Goal: Task Accomplishment & Management: Use online tool/utility

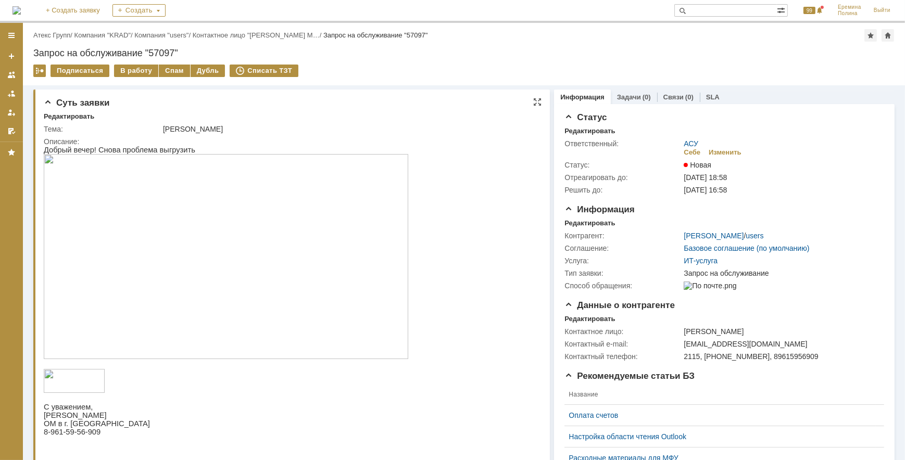
click at [185, 168] on img at bounding box center [225, 256] width 365 height 205
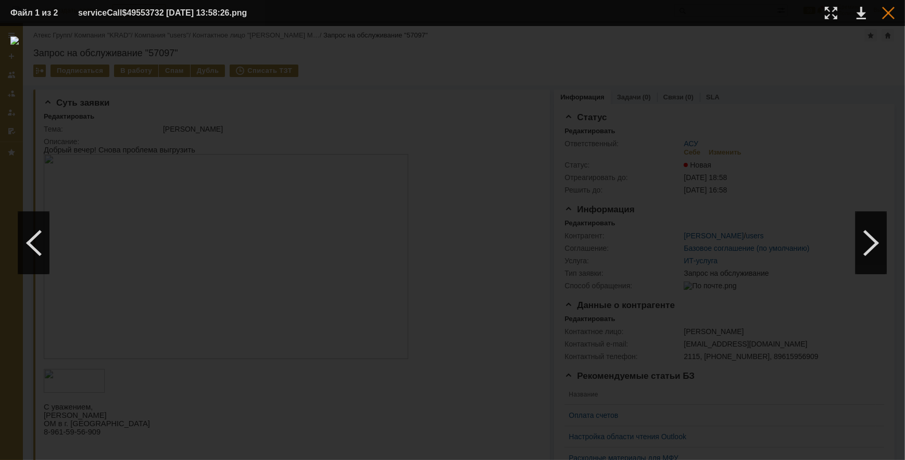
click at [885, 15] on div at bounding box center [888, 13] width 12 height 12
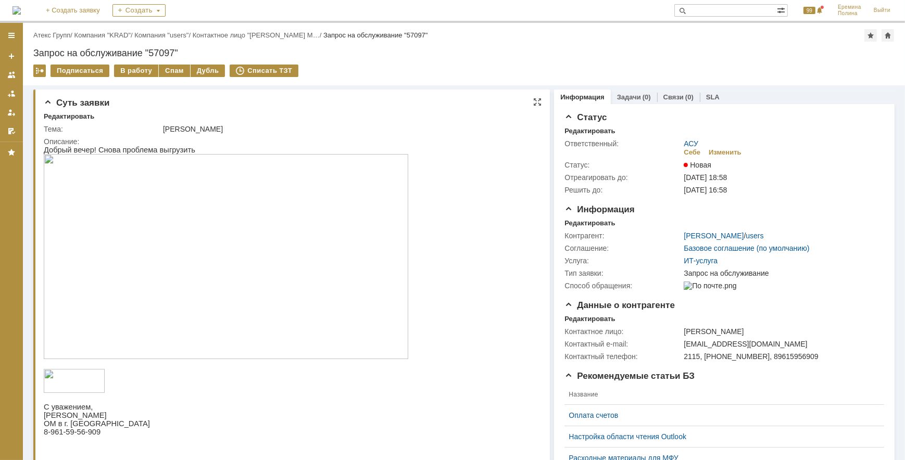
click at [322, 205] on img at bounding box center [225, 256] width 365 height 205
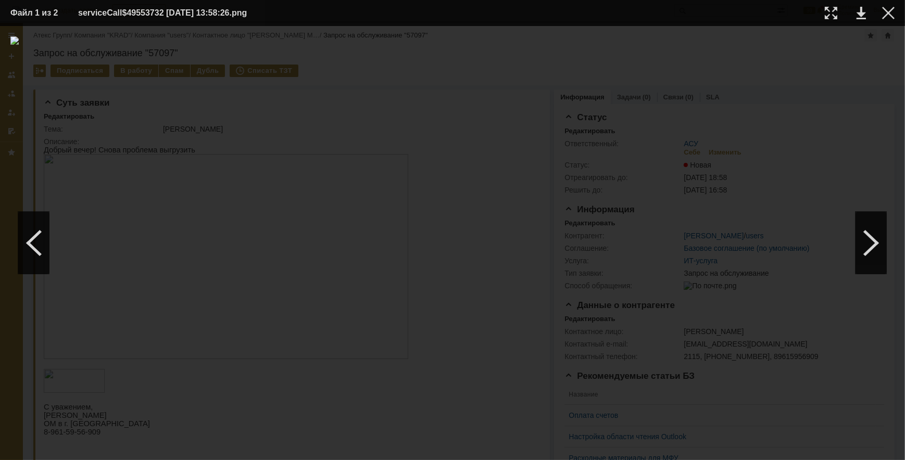
click at [890, 21] on table "Файл 1 из 2 serviceCall$49553732 18.08.2025 13:58:26.png" at bounding box center [452, 13] width 905 height 26
click at [892, 18] on div at bounding box center [888, 13] width 12 height 12
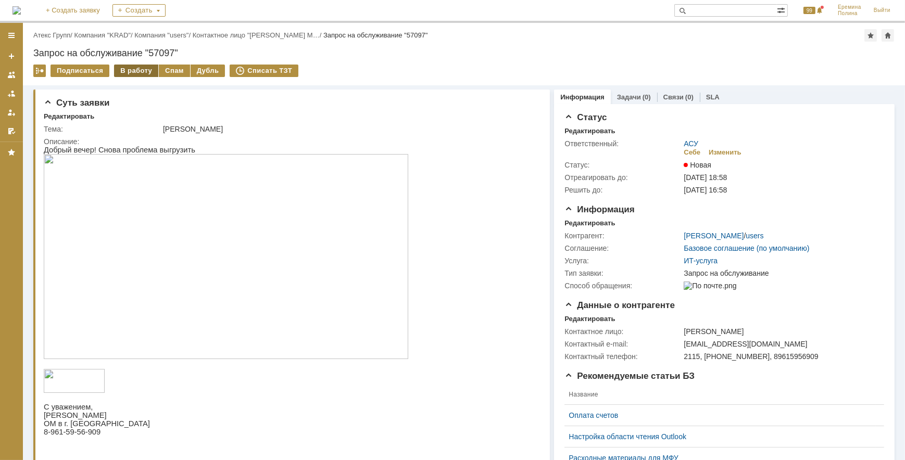
click at [136, 68] on div "В работу" at bounding box center [136, 71] width 44 height 12
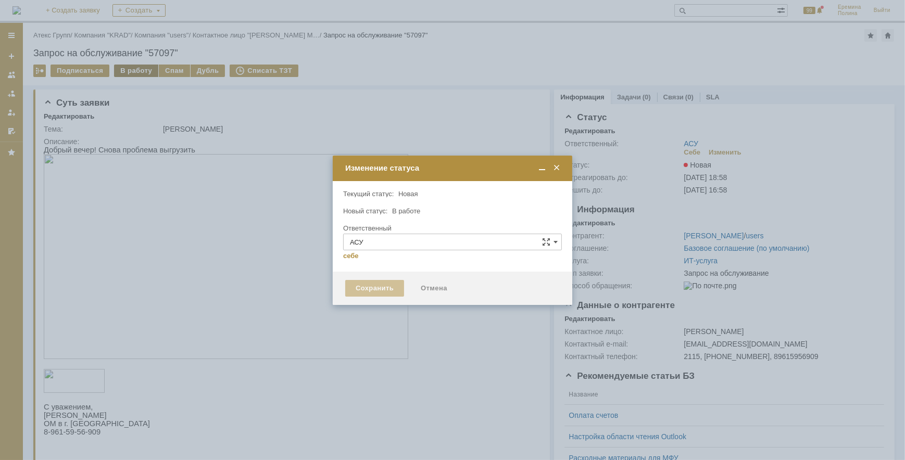
type input "Еремина Полина"
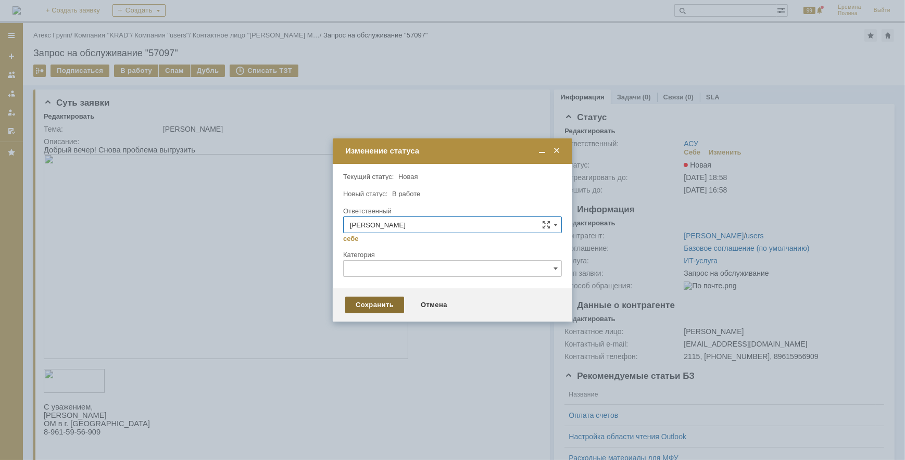
click at [358, 300] on div "Сохранить" at bounding box center [374, 305] width 59 height 17
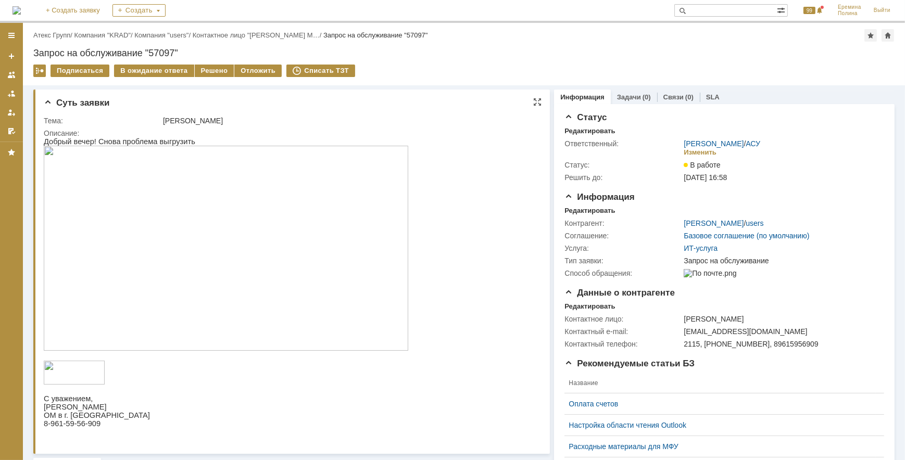
click at [237, 208] on img at bounding box center [225, 247] width 365 height 205
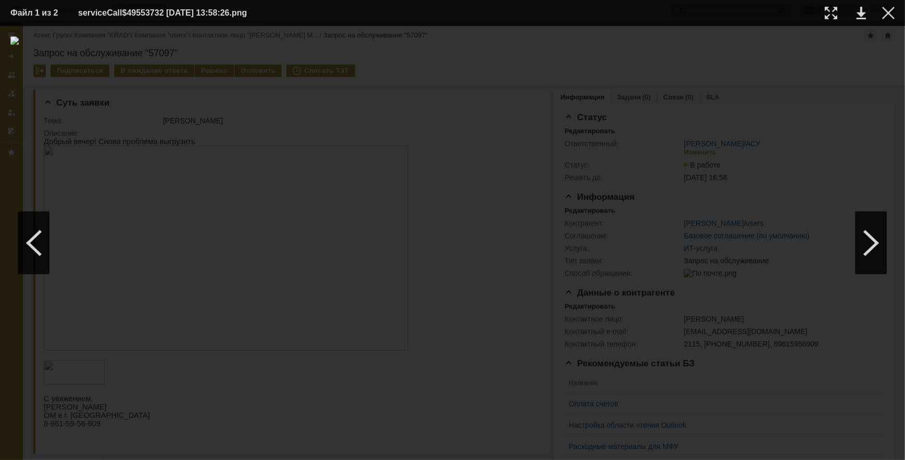
click at [886, 20] on td at bounding box center [880, 13] width 29 height 16
click at [887, 15] on div at bounding box center [888, 13] width 12 height 12
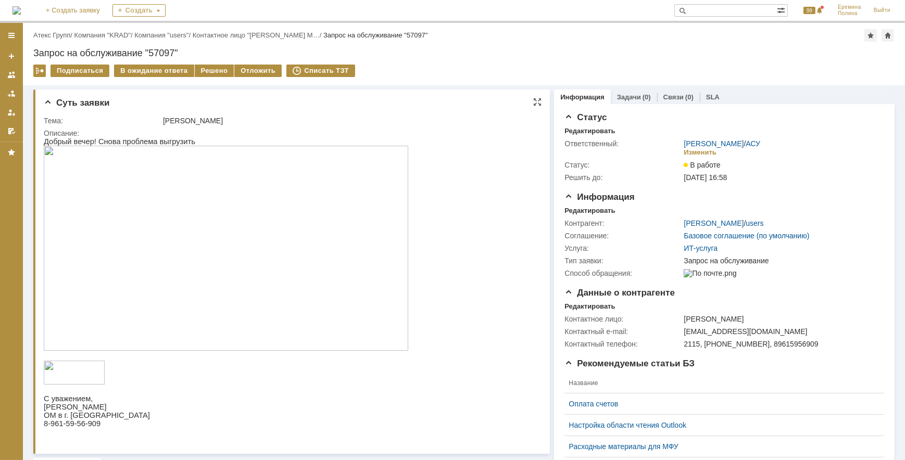
click at [309, 257] on img at bounding box center [225, 247] width 365 height 205
